Goal: Information Seeking & Learning: Learn about a topic

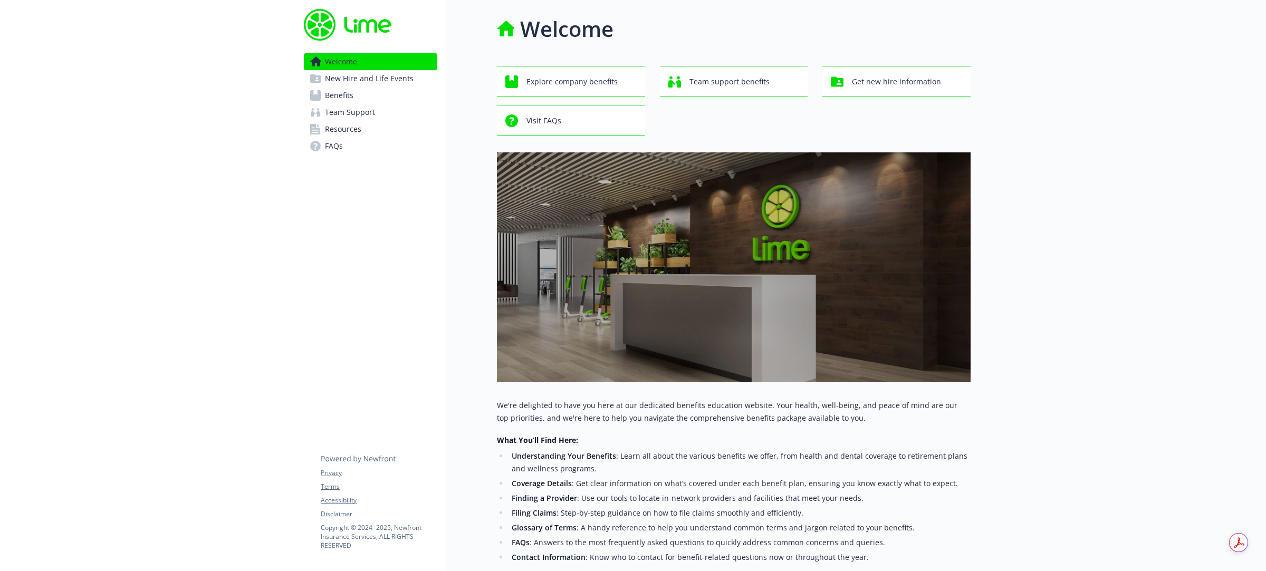
click at [349, 95] on span "Benefits" at bounding box center [339, 95] width 28 height 17
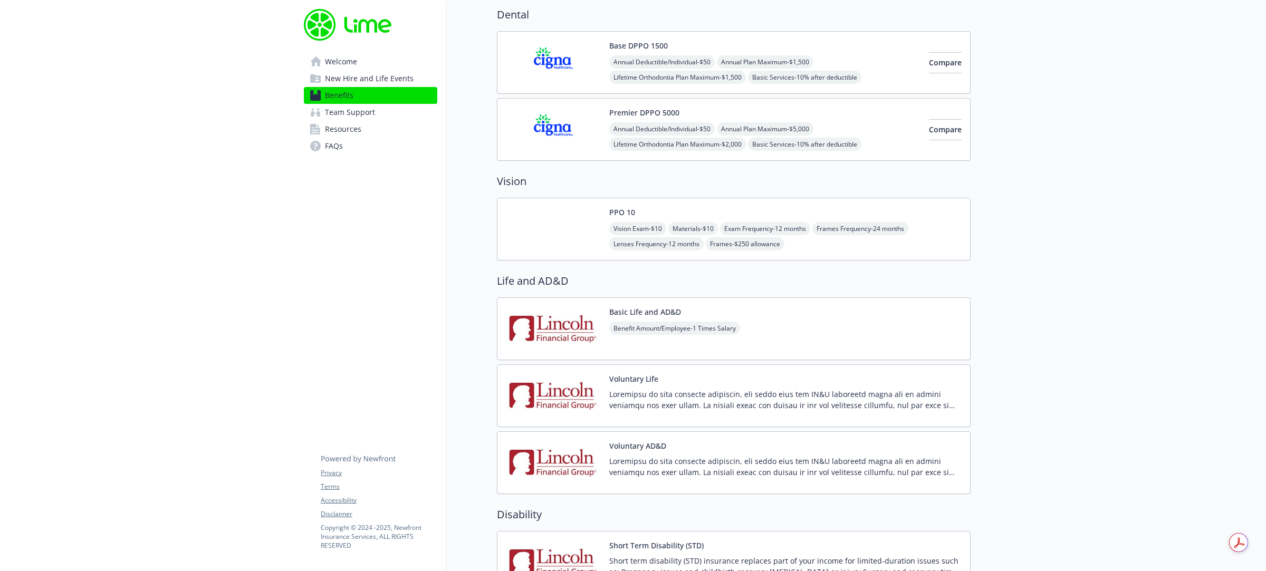
scroll to position [491, 0]
